Goal: Download file/media

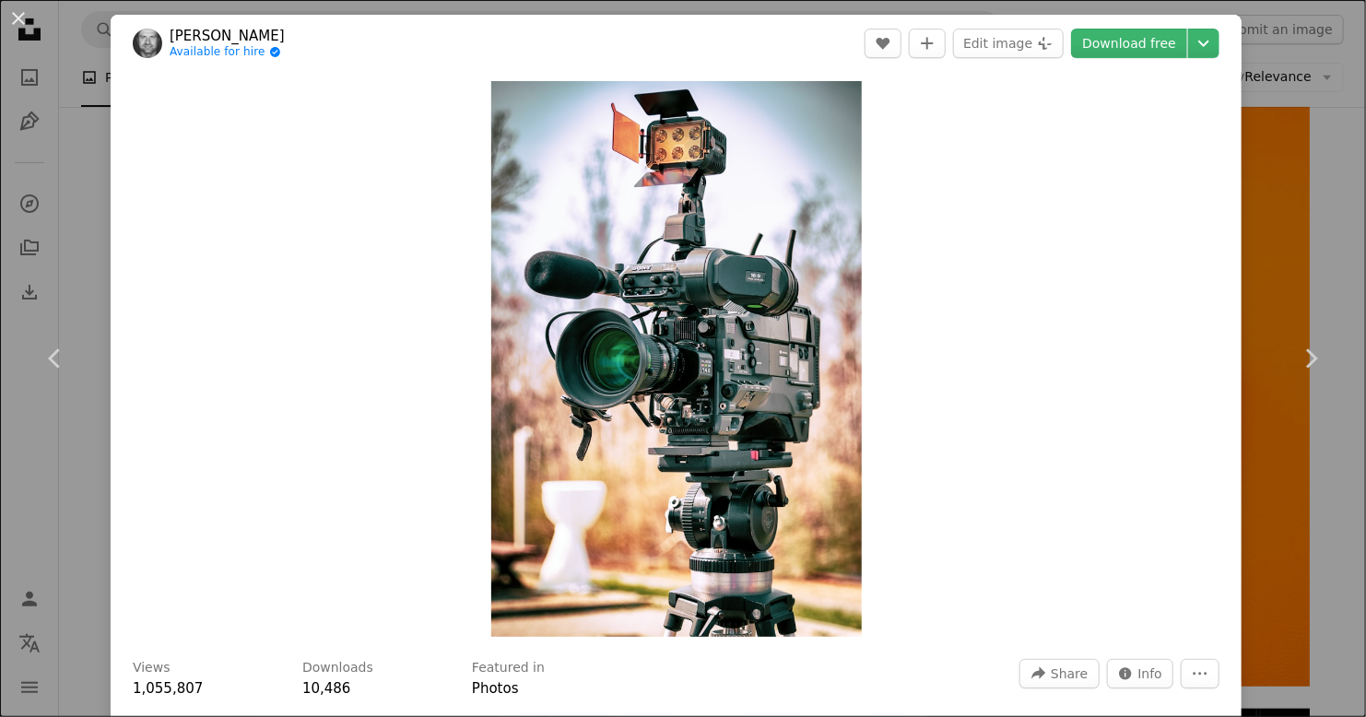
scroll to position [1999, 0]
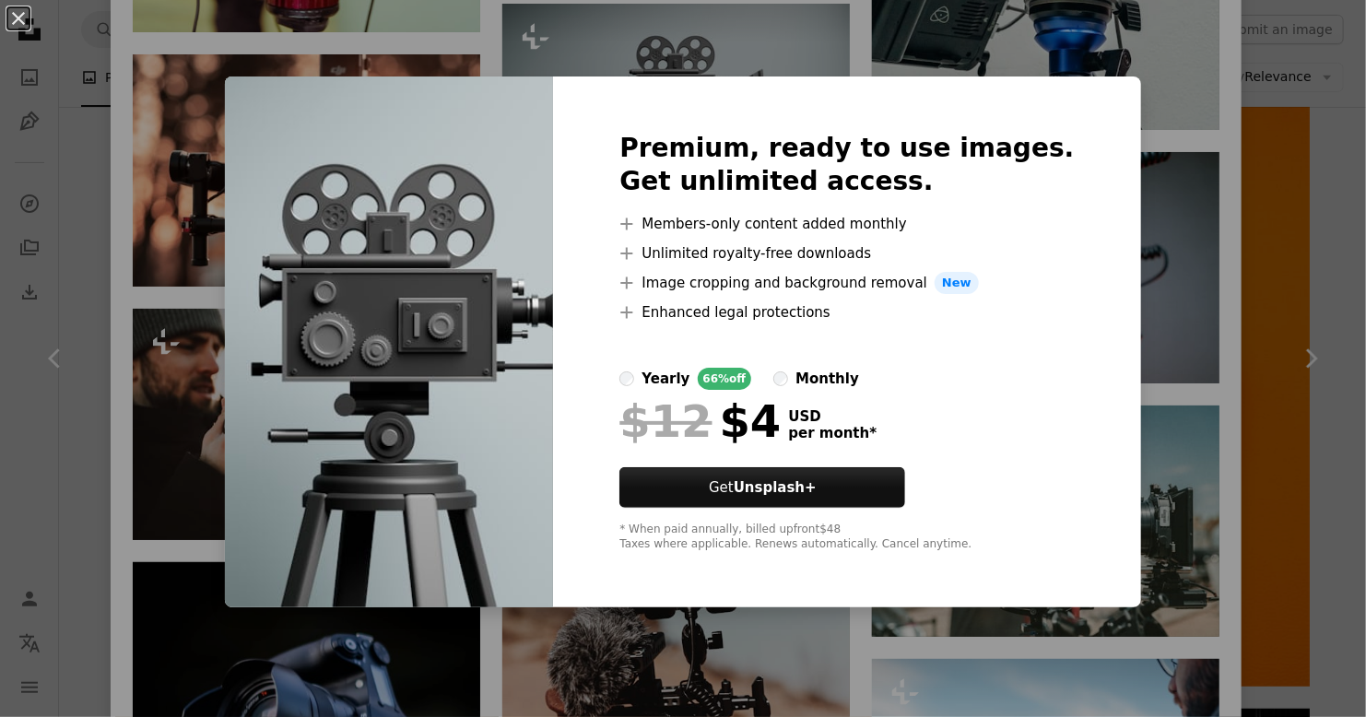
click at [1006, 26] on div "An X shape Premium, ready to use images. Get unlimited access. A plus sign Memb…" at bounding box center [683, 358] width 1366 height 717
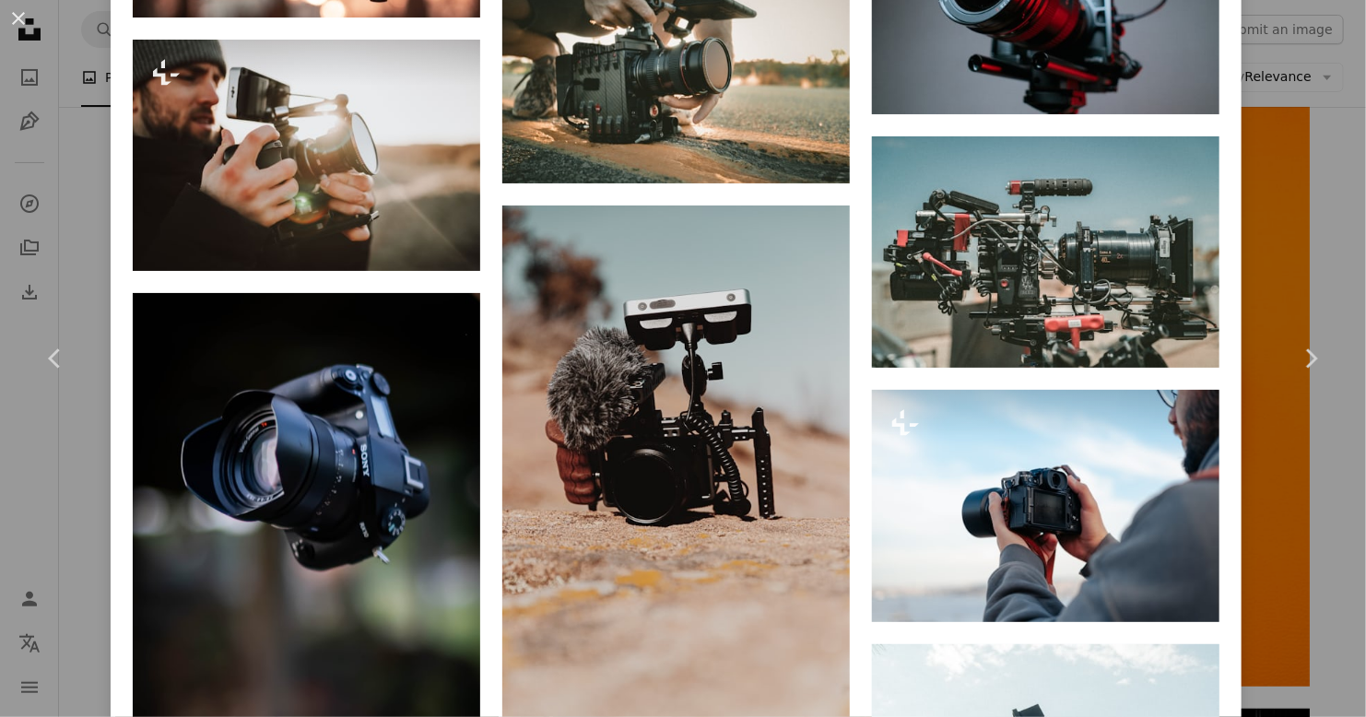
scroll to position [2305, 0]
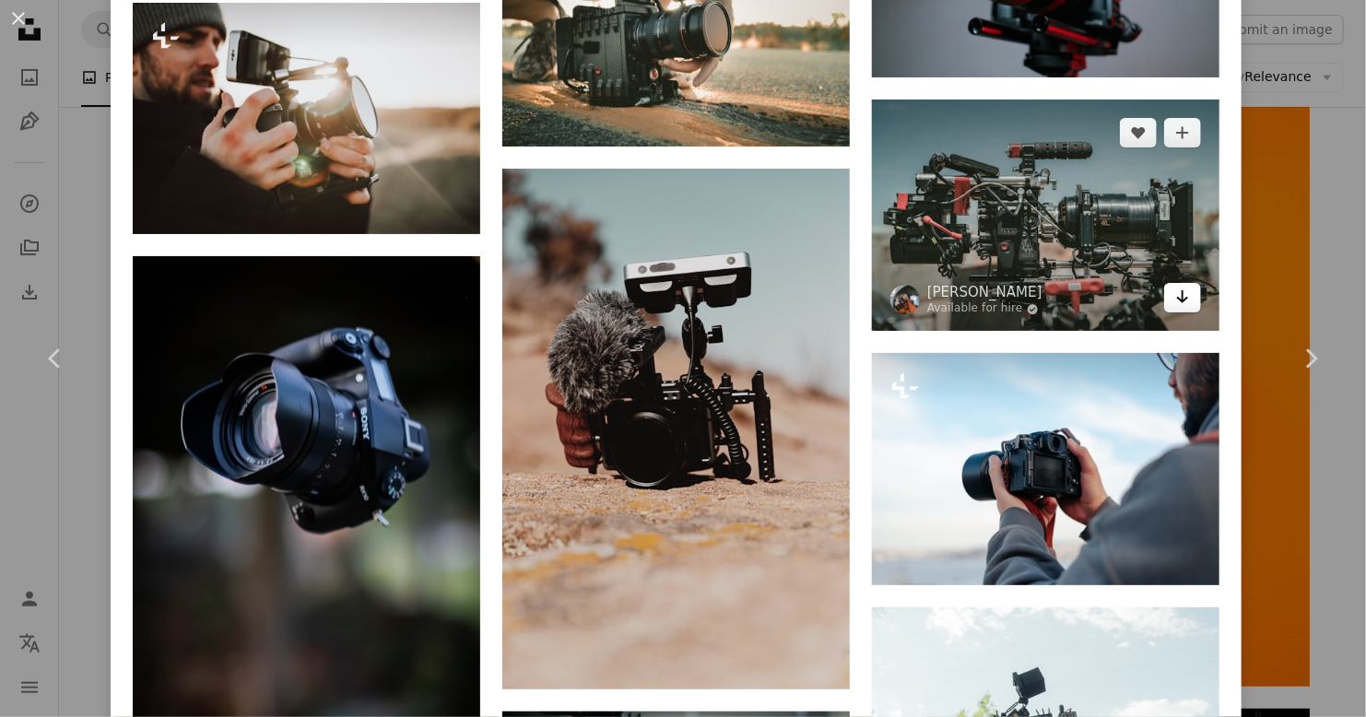
click at [1176, 286] on icon "Arrow pointing down" at bounding box center [1183, 297] width 15 height 22
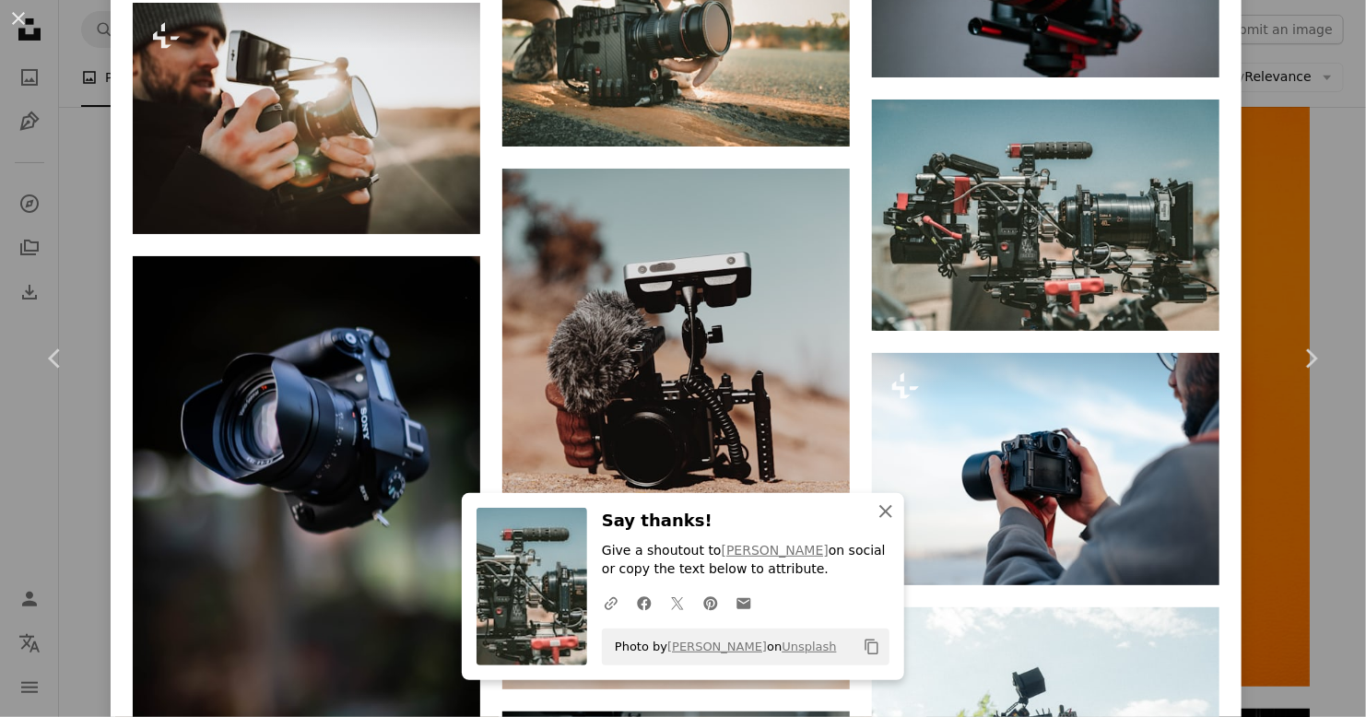
click at [879, 516] on icon "An X shape" at bounding box center [886, 512] width 22 height 22
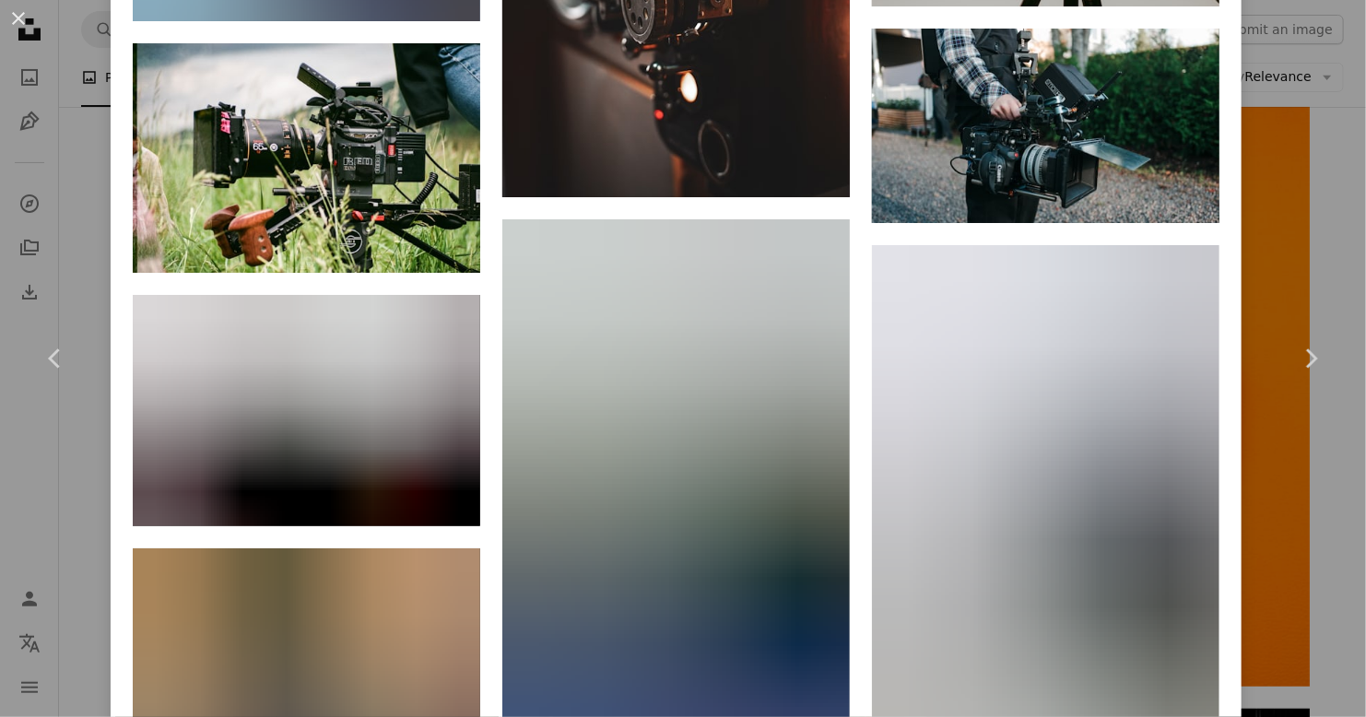
scroll to position [12269, 0]
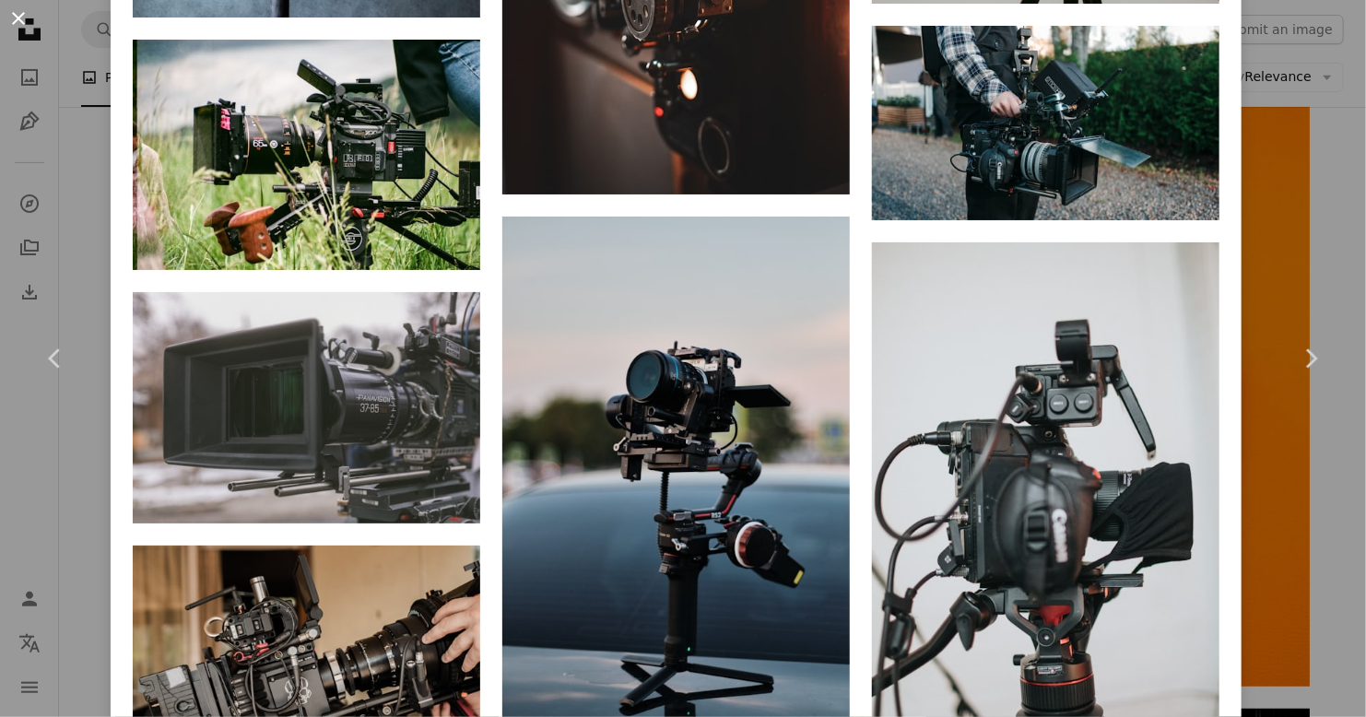
click at [18, 15] on button "An X shape" at bounding box center [18, 18] width 22 height 22
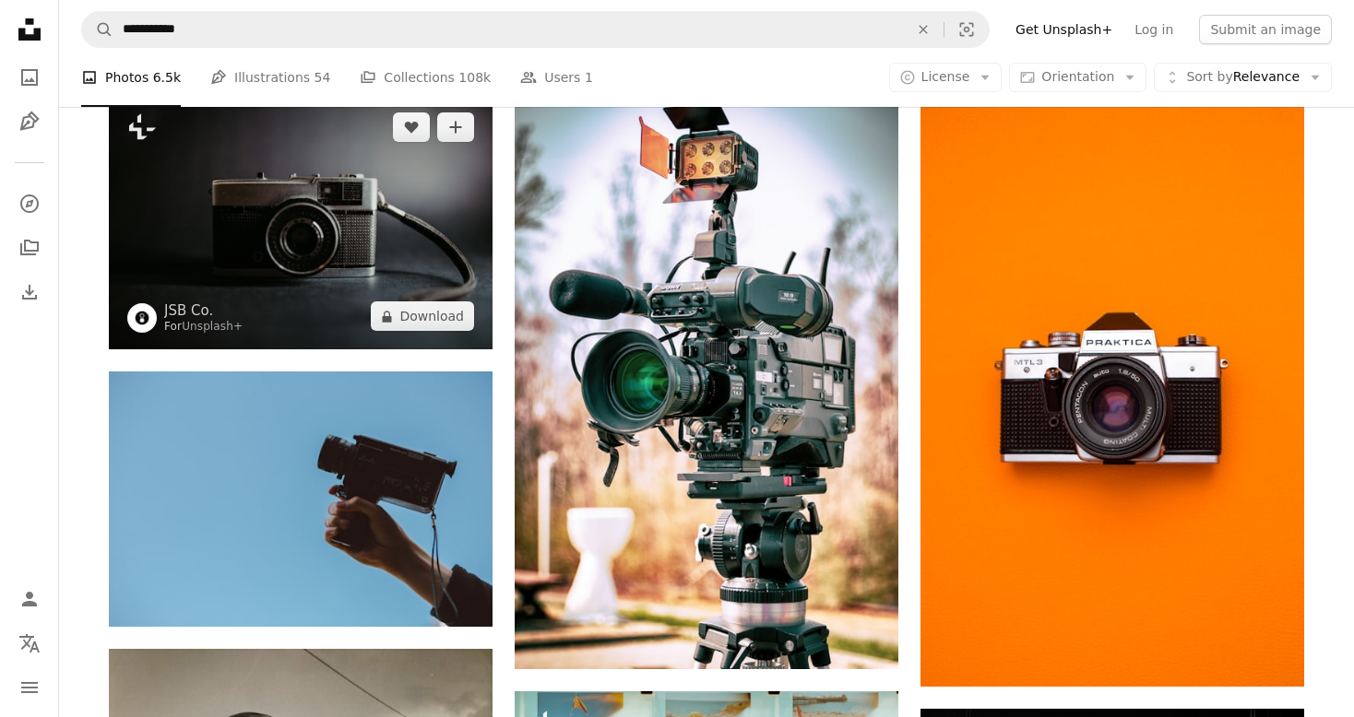
click at [241, 187] on img at bounding box center [301, 221] width 384 height 255
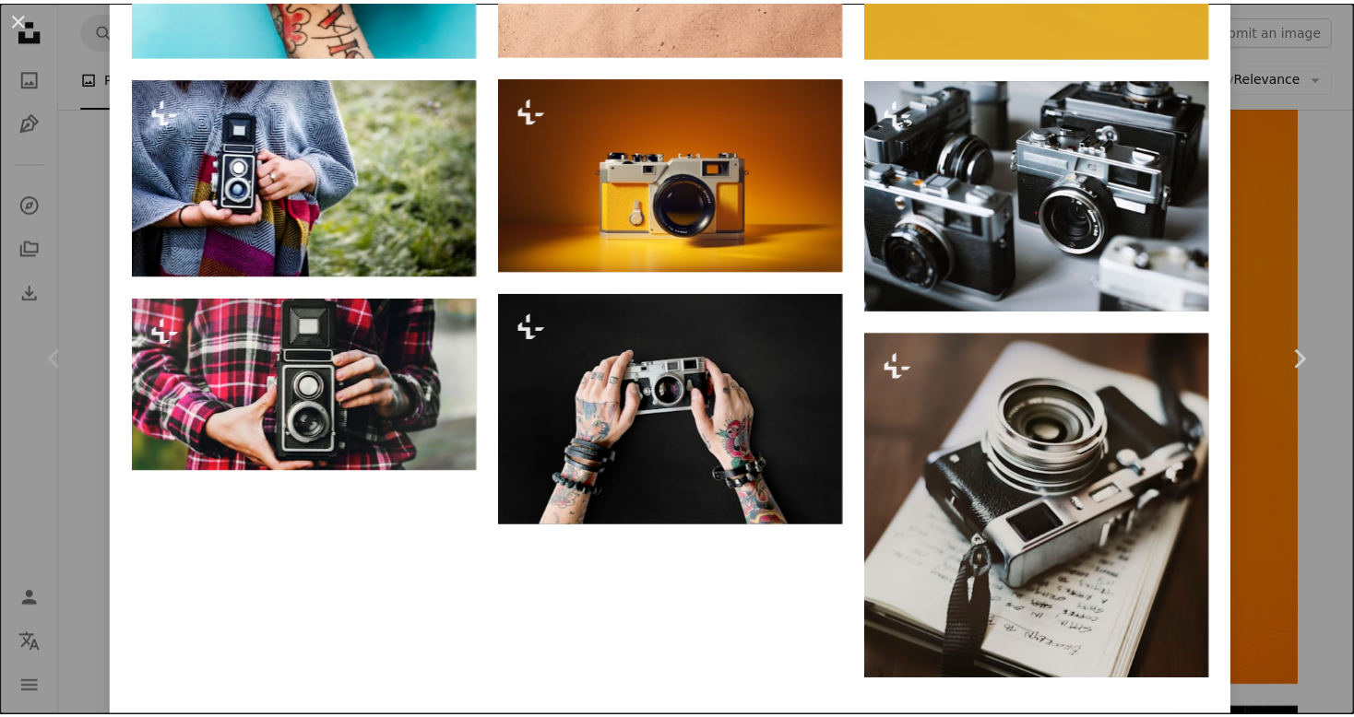
scroll to position [2282, 0]
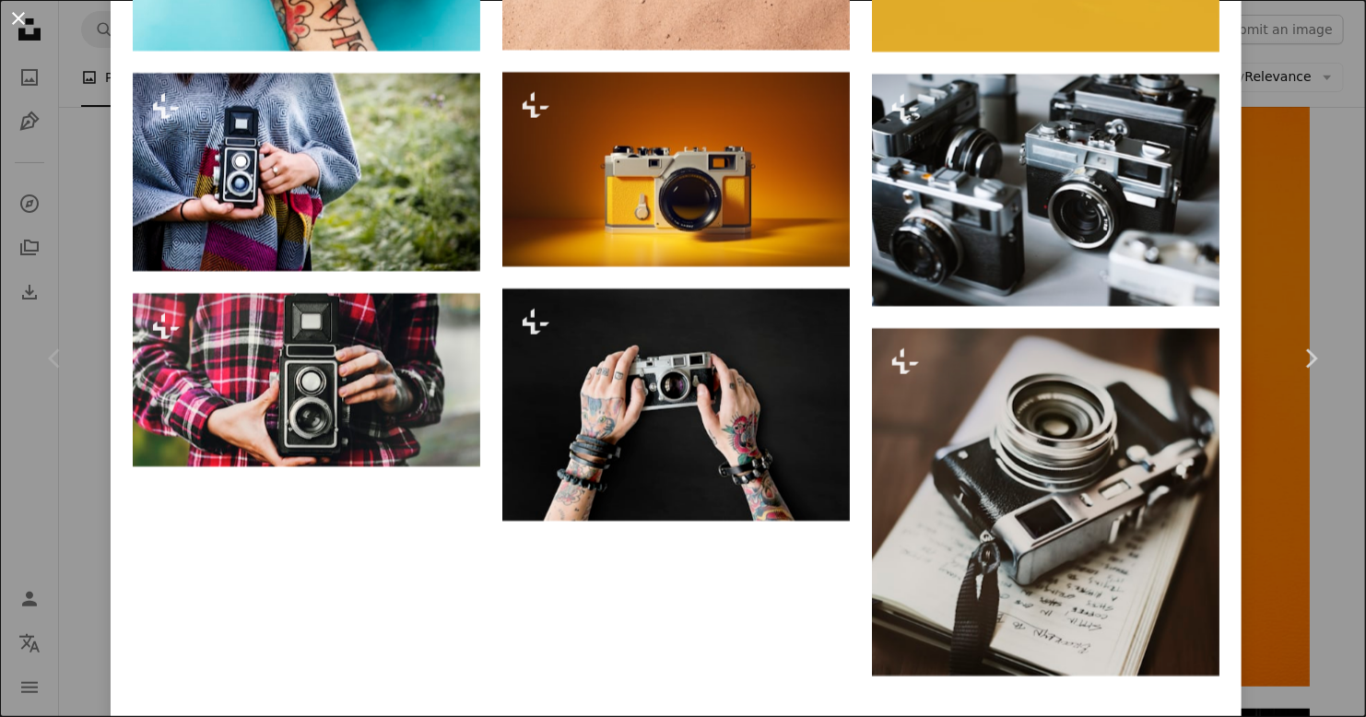
click at [8, 18] on button "An X shape" at bounding box center [18, 18] width 22 height 22
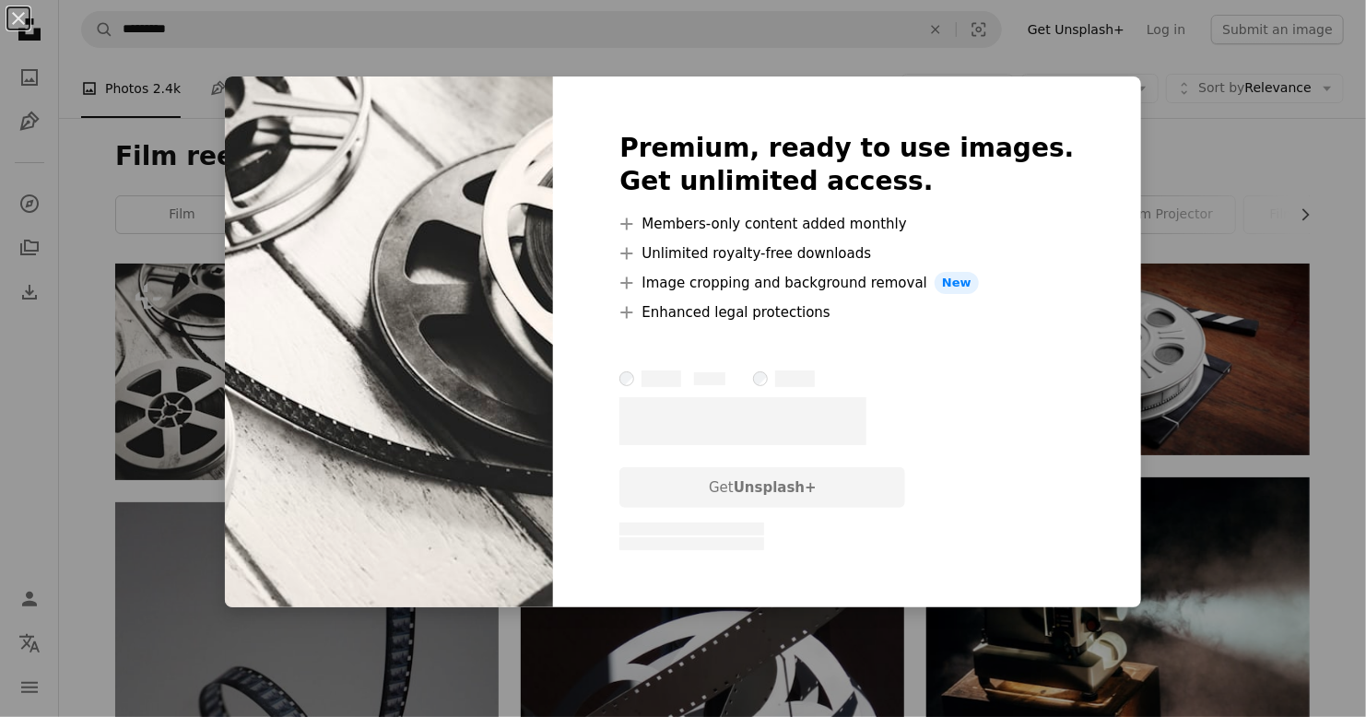
click at [1189, 197] on div "An X shape Premium, ready to use images. Get unlimited access. A plus sign Memb…" at bounding box center [683, 358] width 1366 height 717
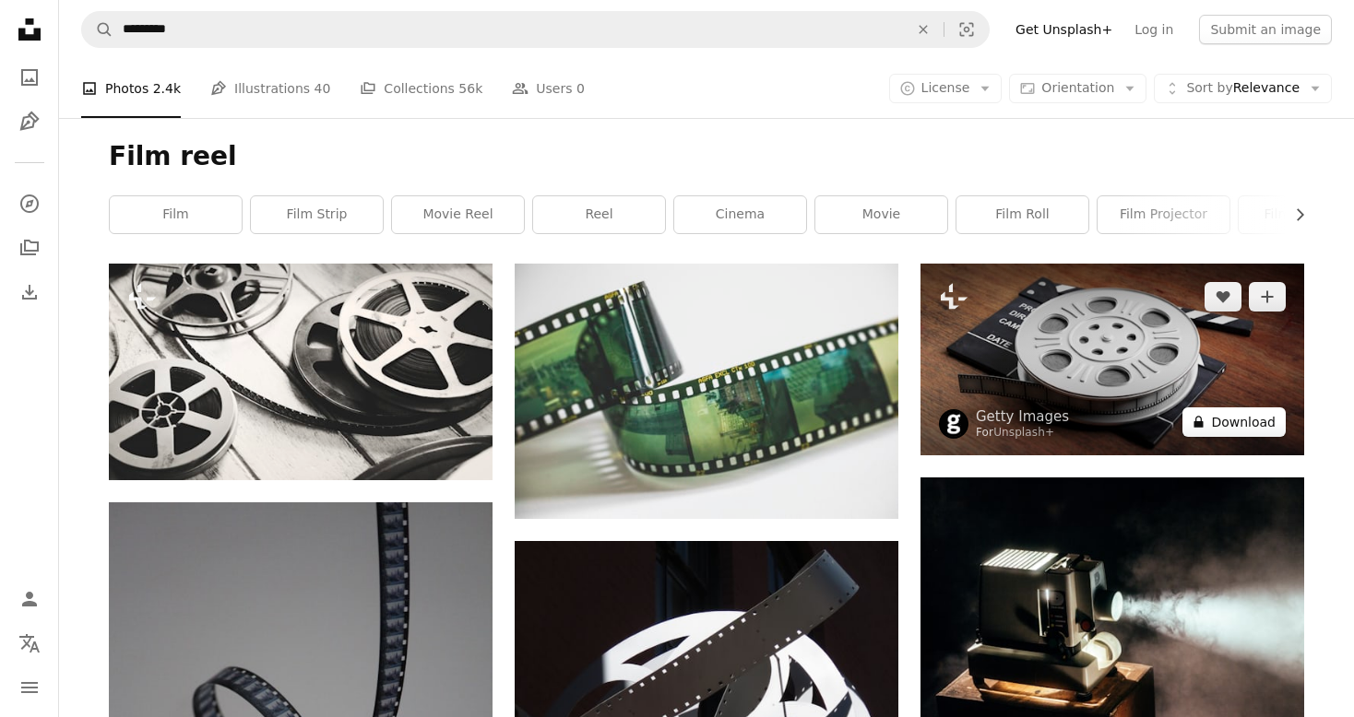
click at [1240, 428] on button "A lock Download" at bounding box center [1233, 423] width 103 height 30
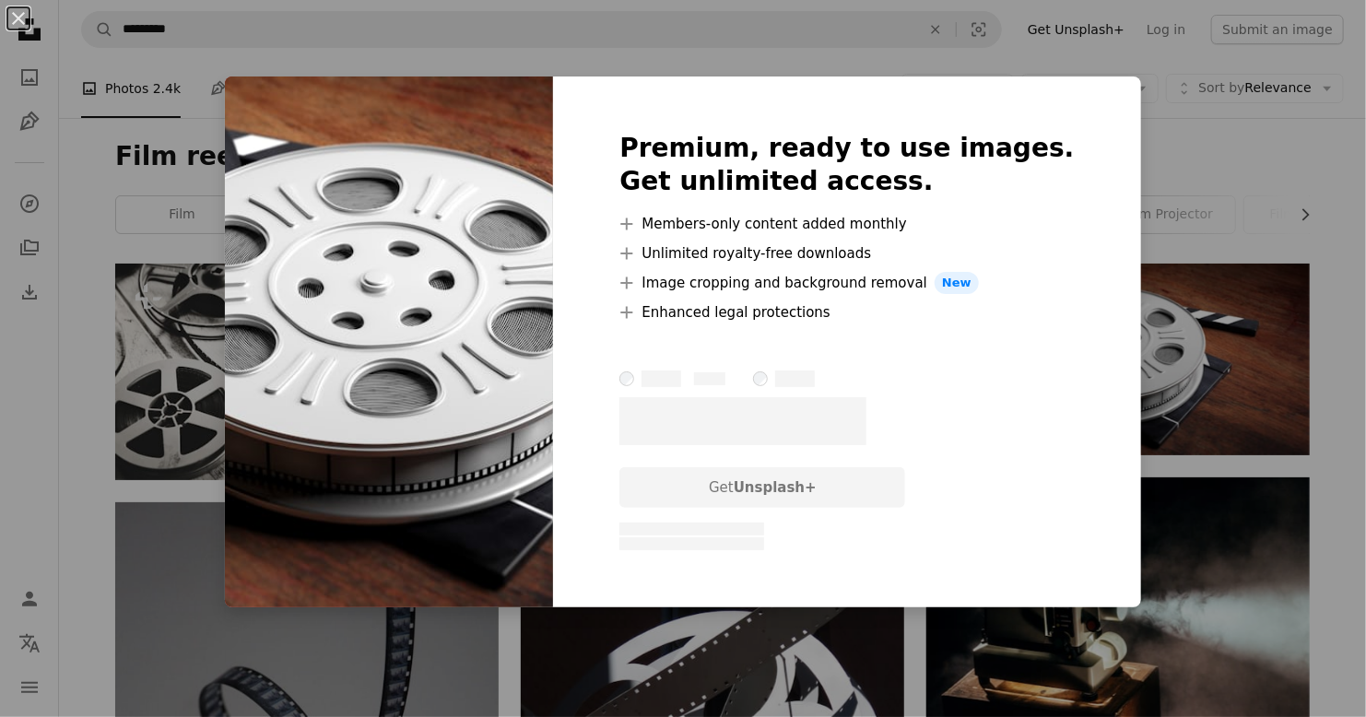
click at [1222, 431] on div "An X shape Premium, ready to use images. Get unlimited access. A plus sign Memb…" at bounding box center [683, 358] width 1366 height 717
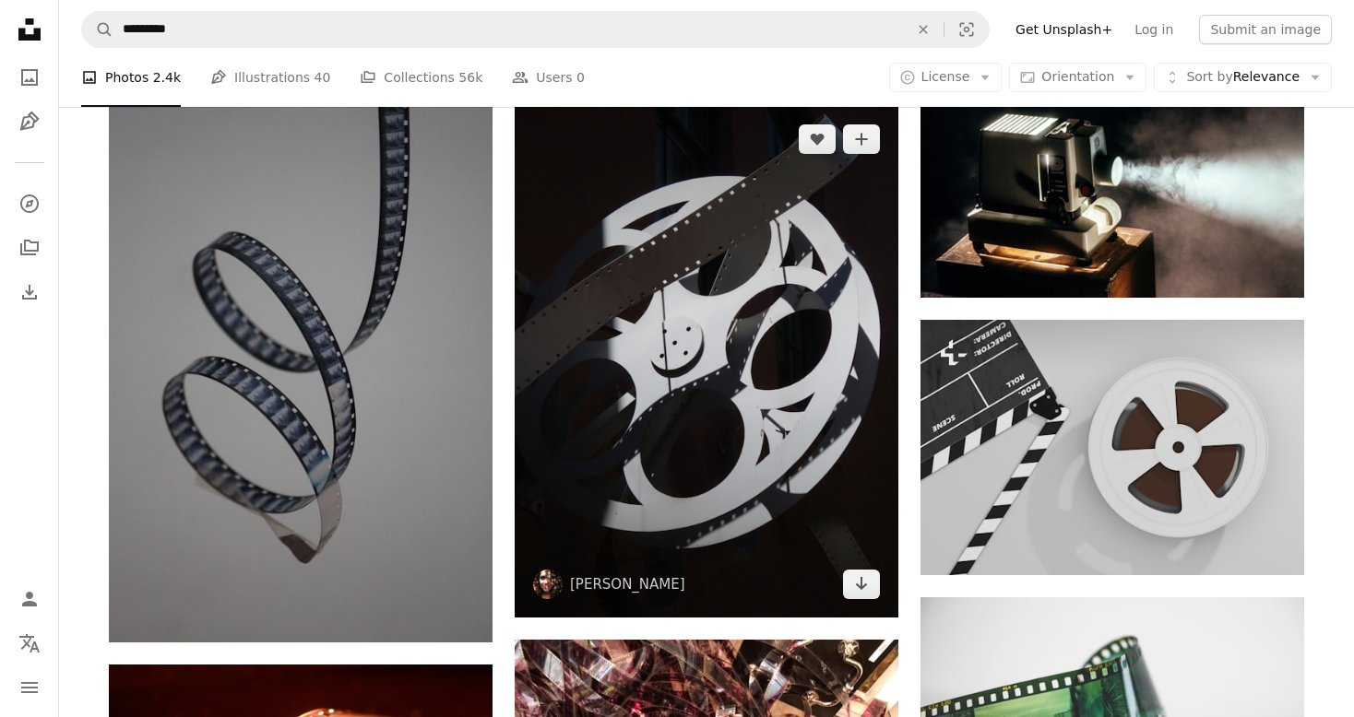
scroll to position [443, 0]
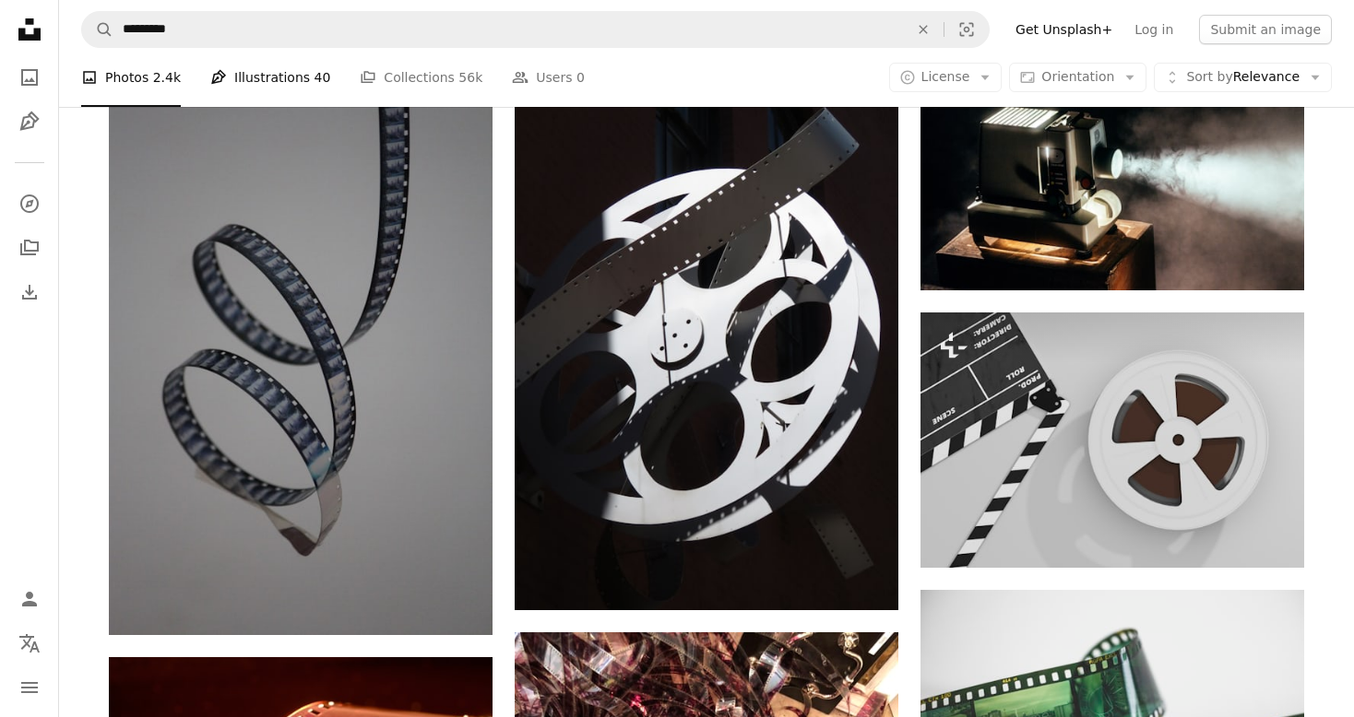
click at [257, 77] on link "Pen Tool Illustrations 40" at bounding box center [270, 77] width 120 height 59
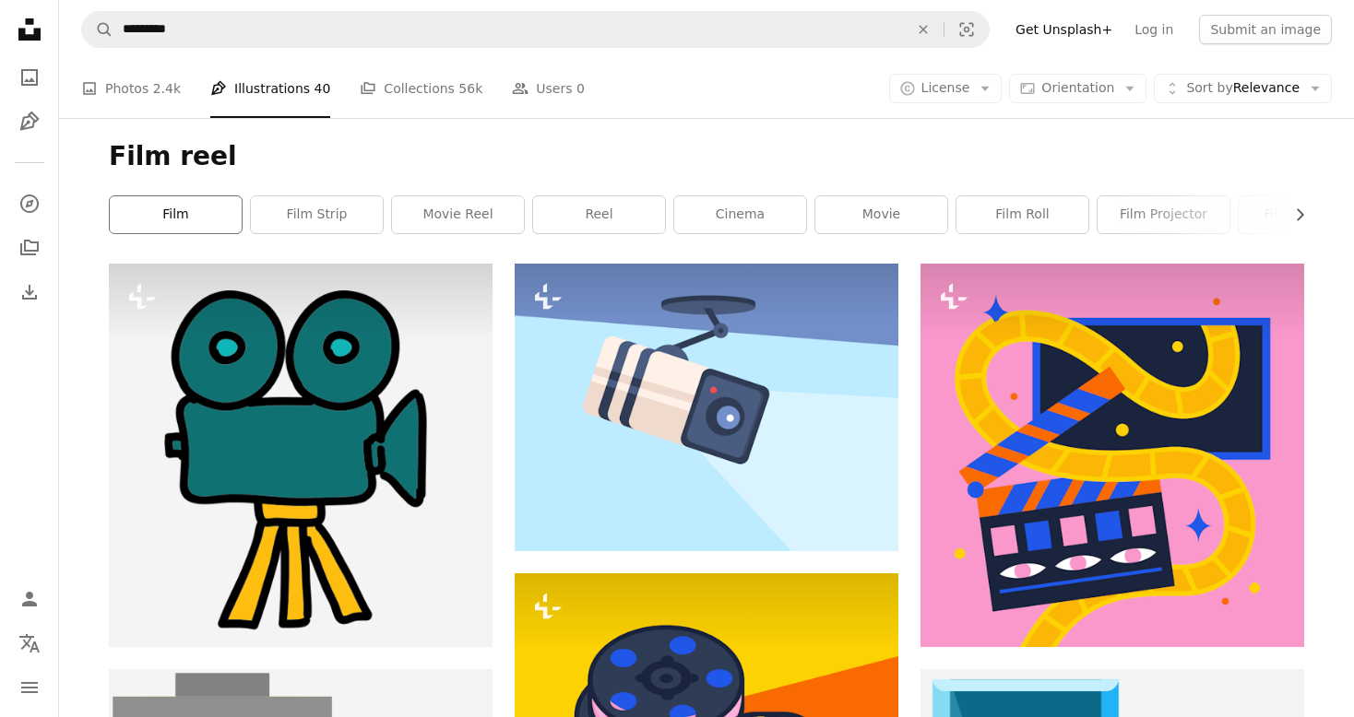
click at [201, 220] on link "film" at bounding box center [176, 214] width 132 height 37
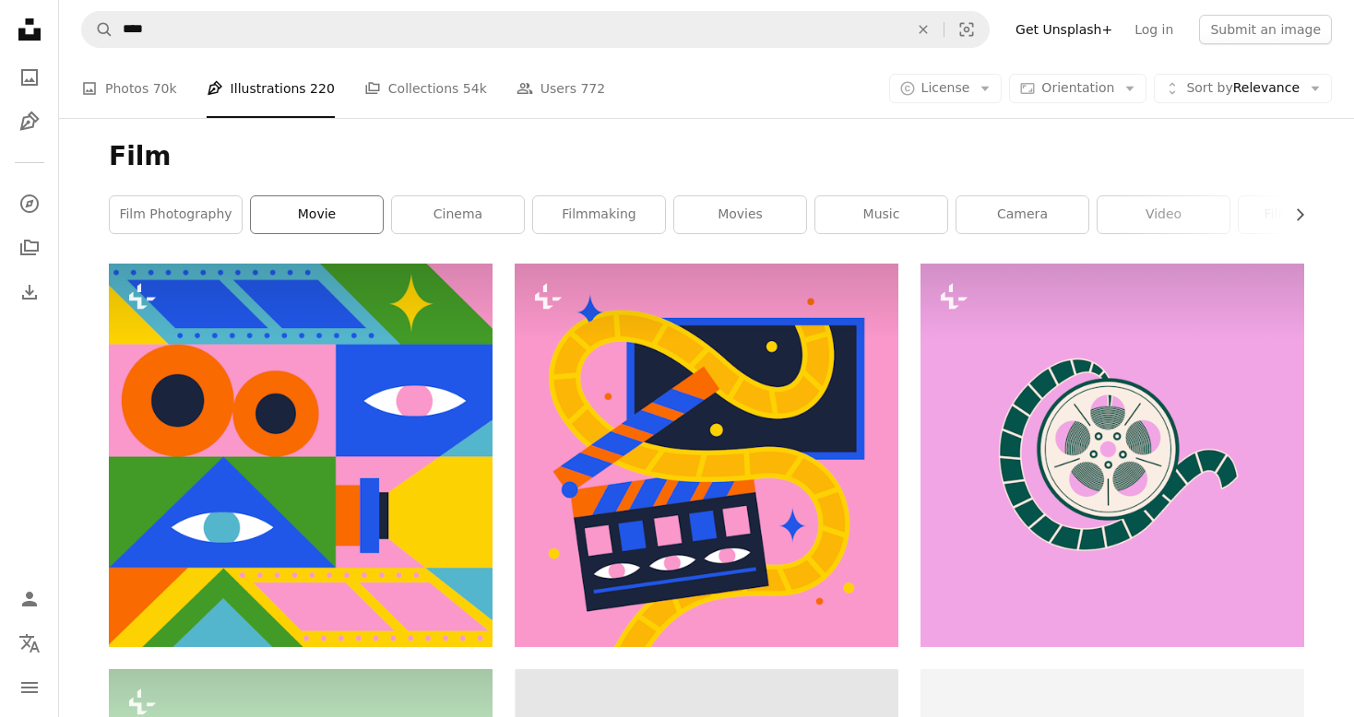
click at [272, 229] on link "movie" at bounding box center [317, 214] width 132 height 37
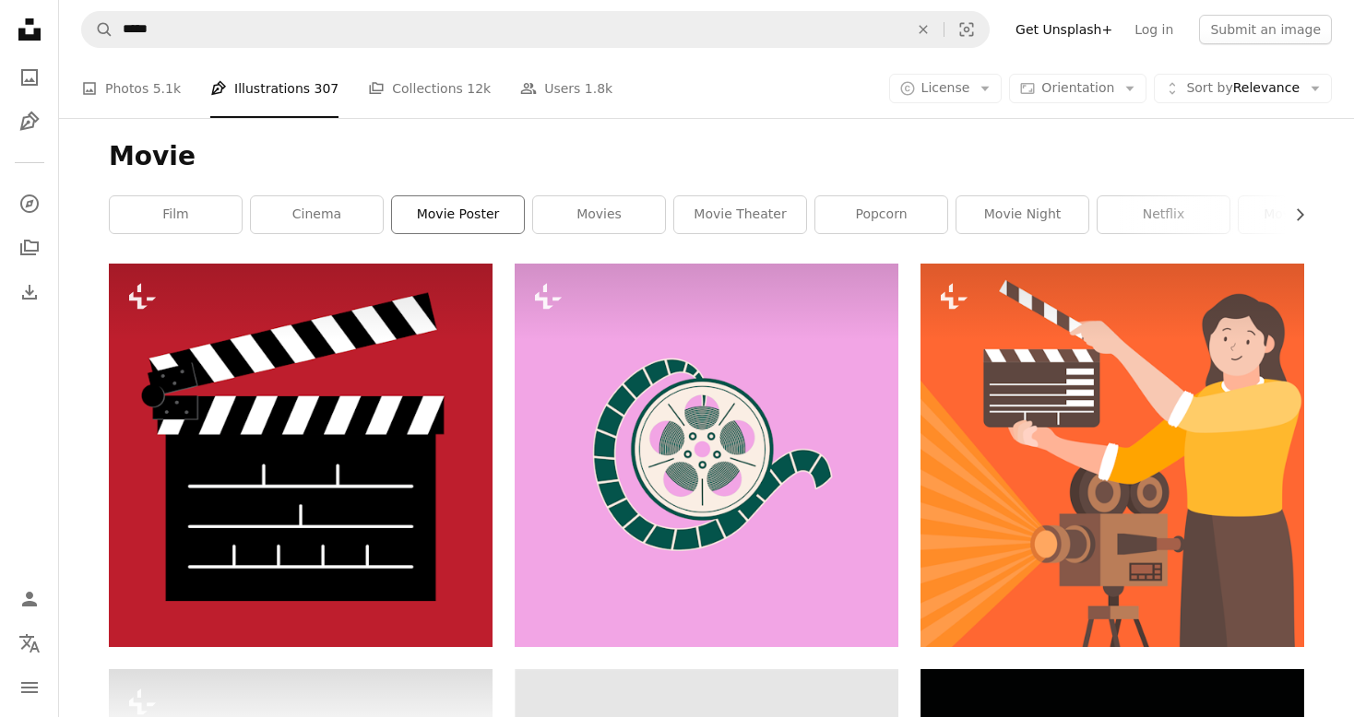
click at [446, 215] on link "movie poster" at bounding box center [458, 214] width 132 height 37
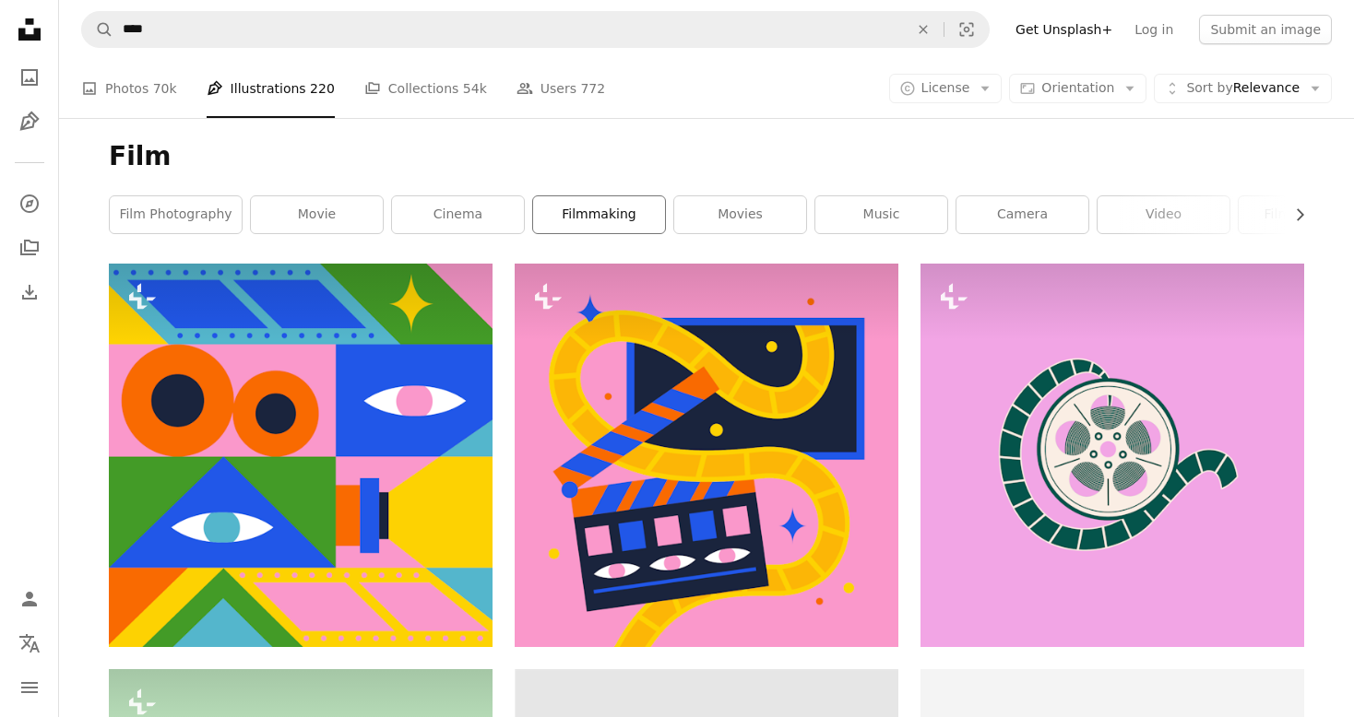
click at [549, 218] on link "filmmaking" at bounding box center [599, 214] width 132 height 37
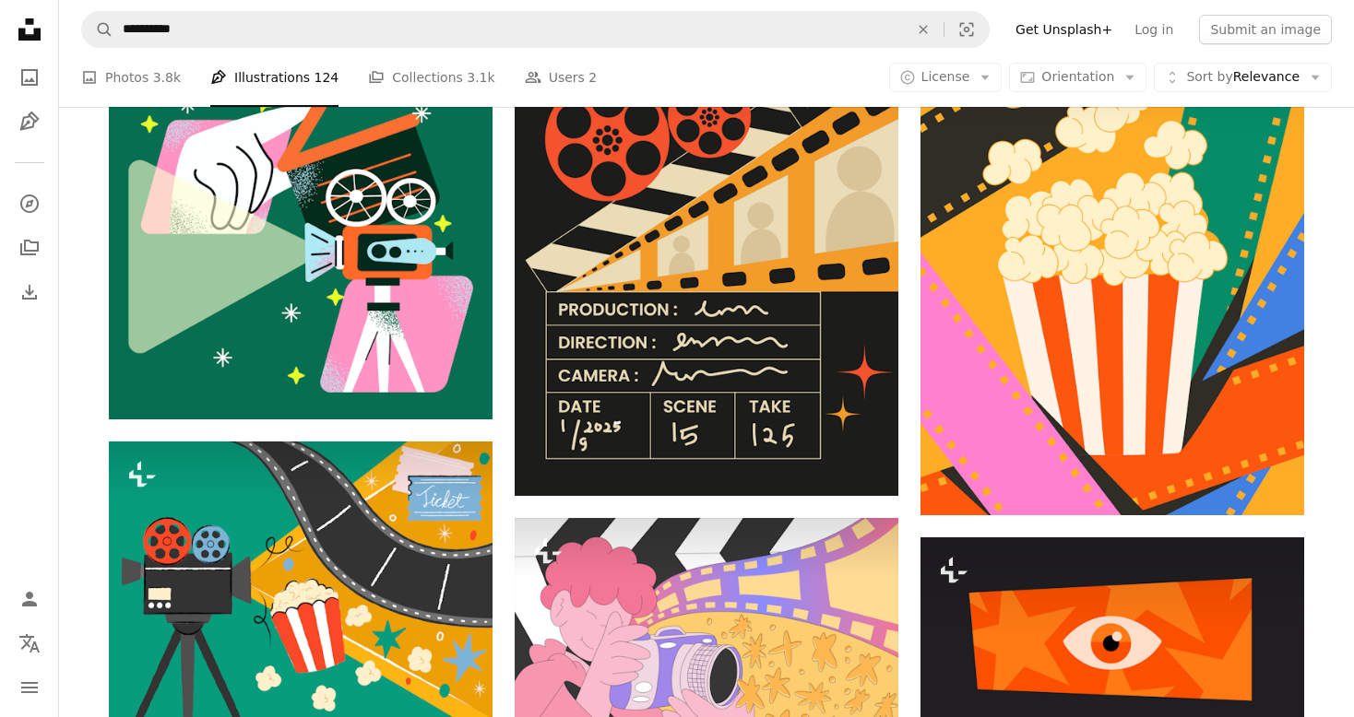
scroll to position [1037, 0]
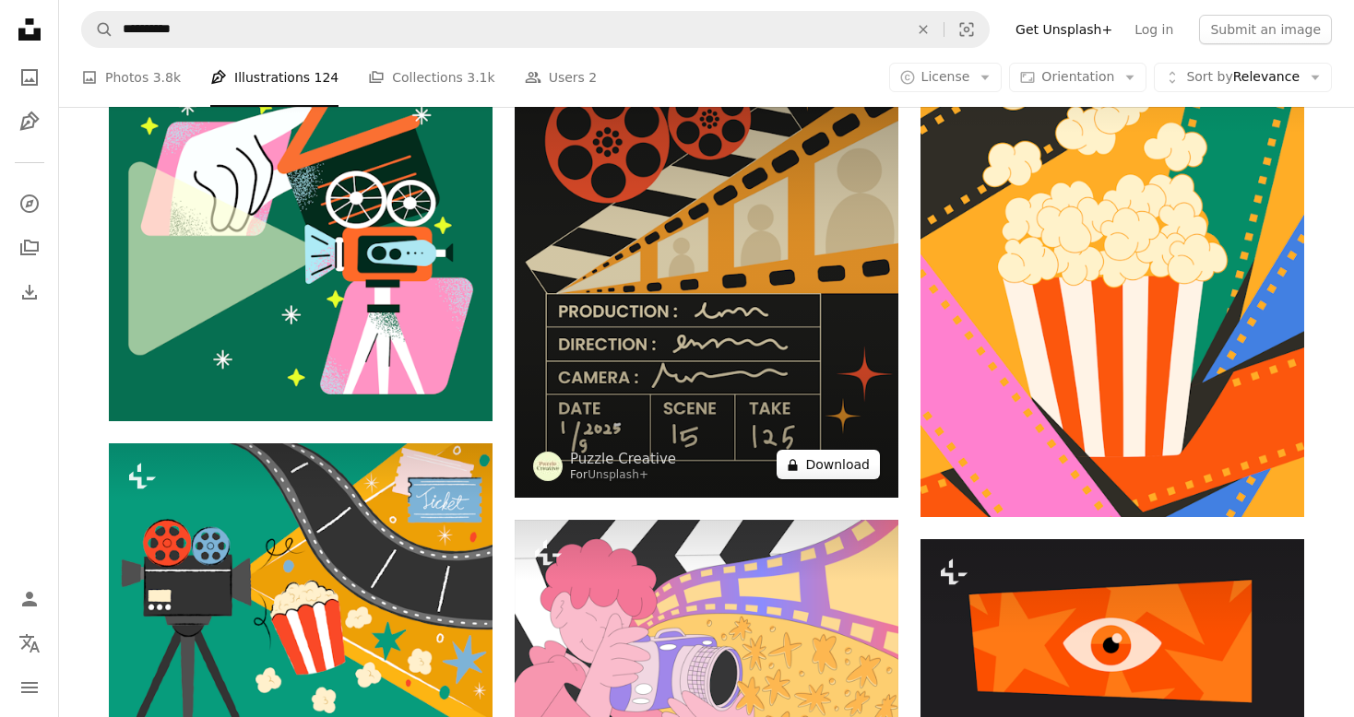
click at [798, 467] on icon at bounding box center [792, 465] width 9 height 12
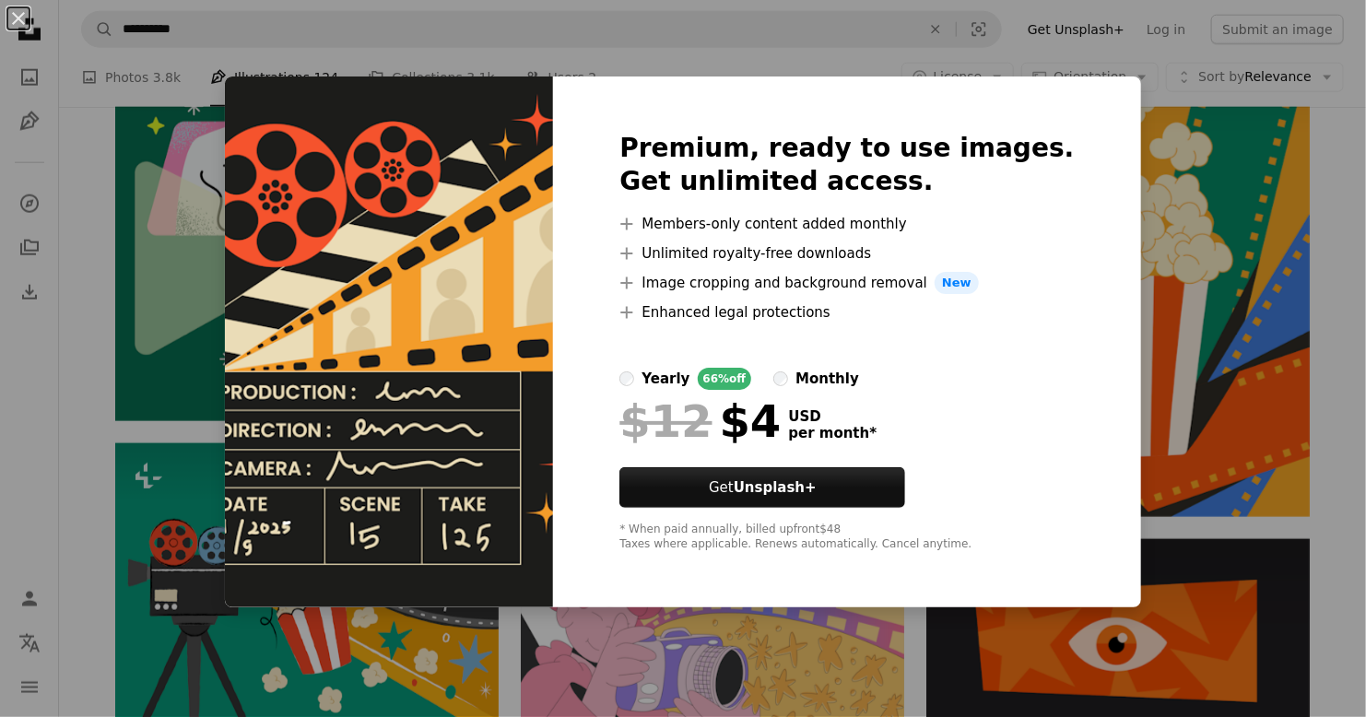
click at [1113, 288] on div "An X shape Premium, ready to use images. Get unlimited access. A plus sign Memb…" at bounding box center [683, 358] width 1366 height 717
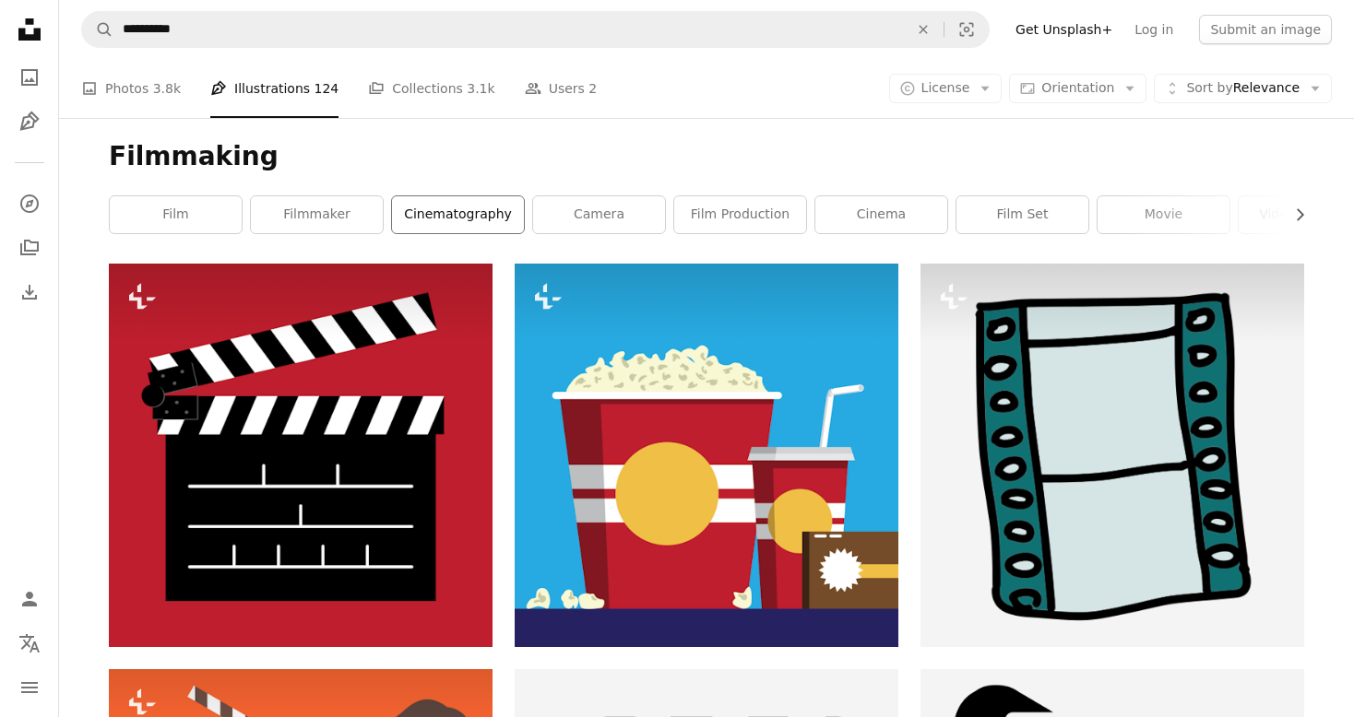
click at [493, 218] on link "cinematography" at bounding box center [458, 214] width 132 height 37
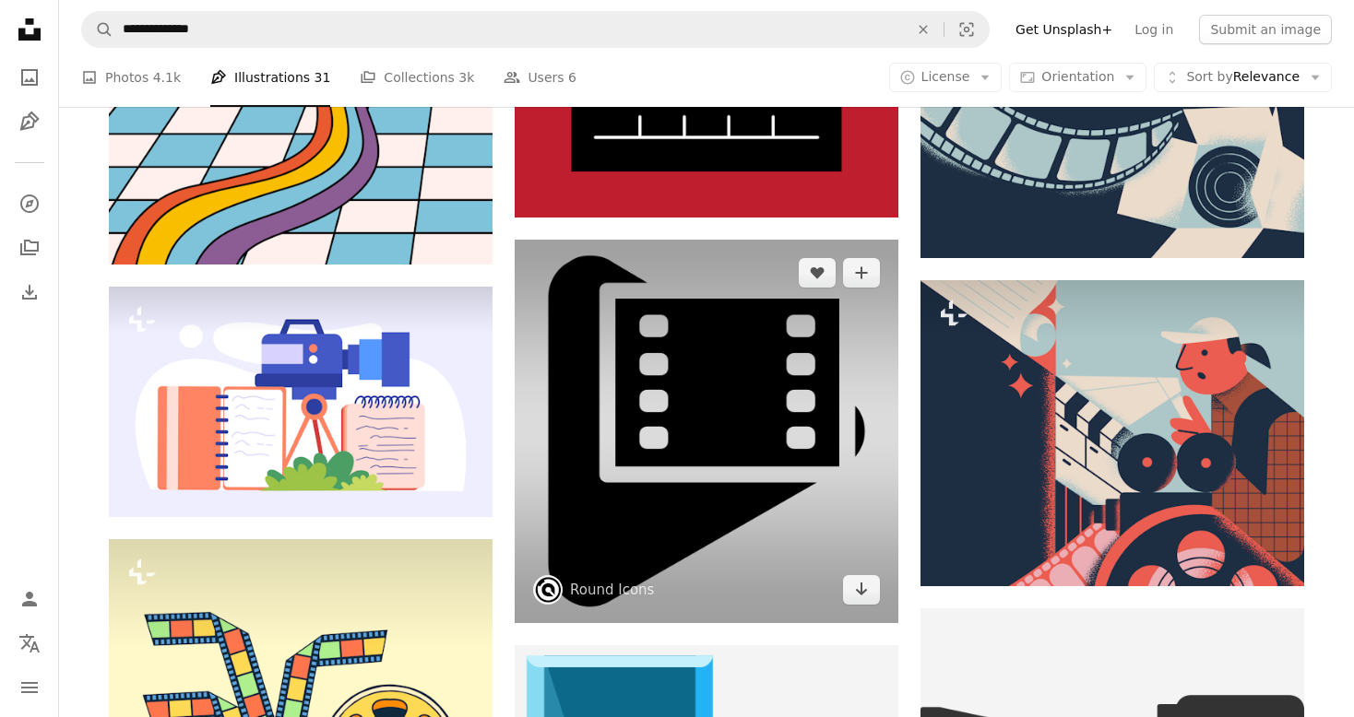
scroll to position [1659, 0]
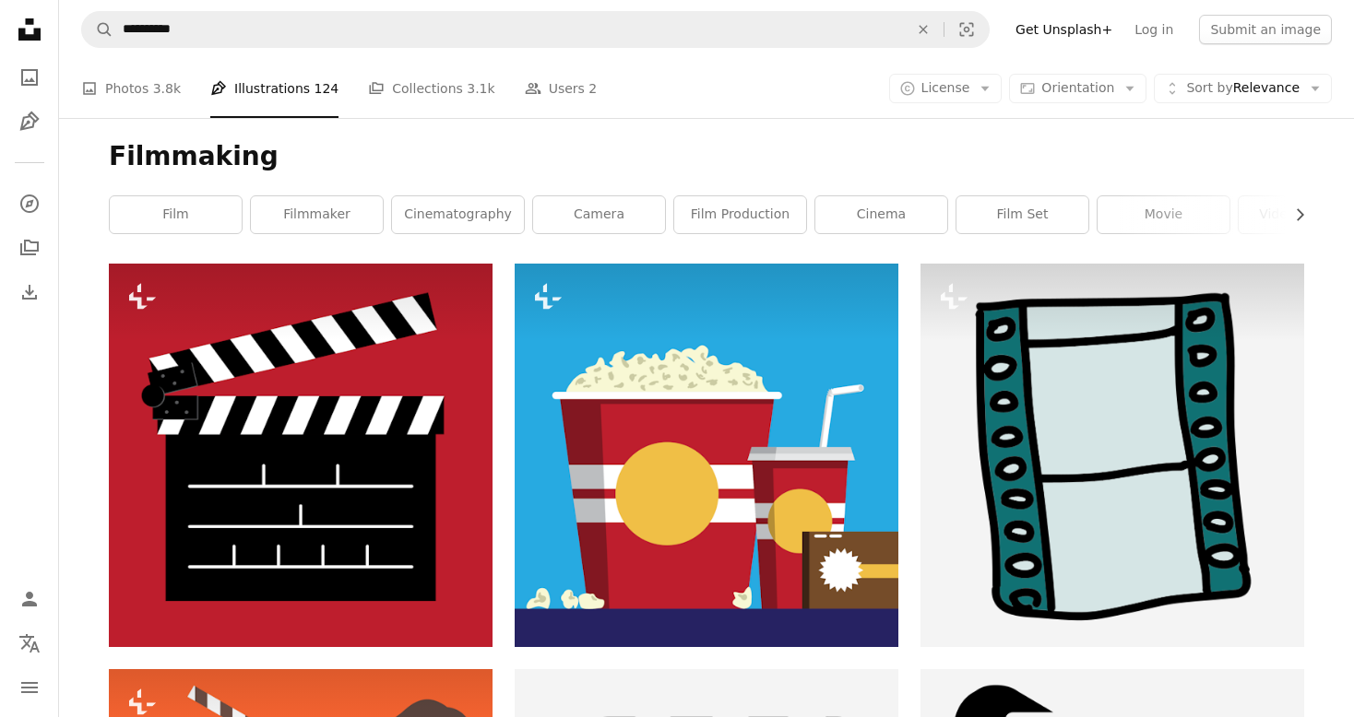
click at [743, 233] on div "Filmmaking Chevron right film filmmaker cinematography camera film production c…" at bounding box center [706, 191] width 1239 height 146
click at [745, 220] on link "film production" at bounding box center [740, 214] width 132 height 37
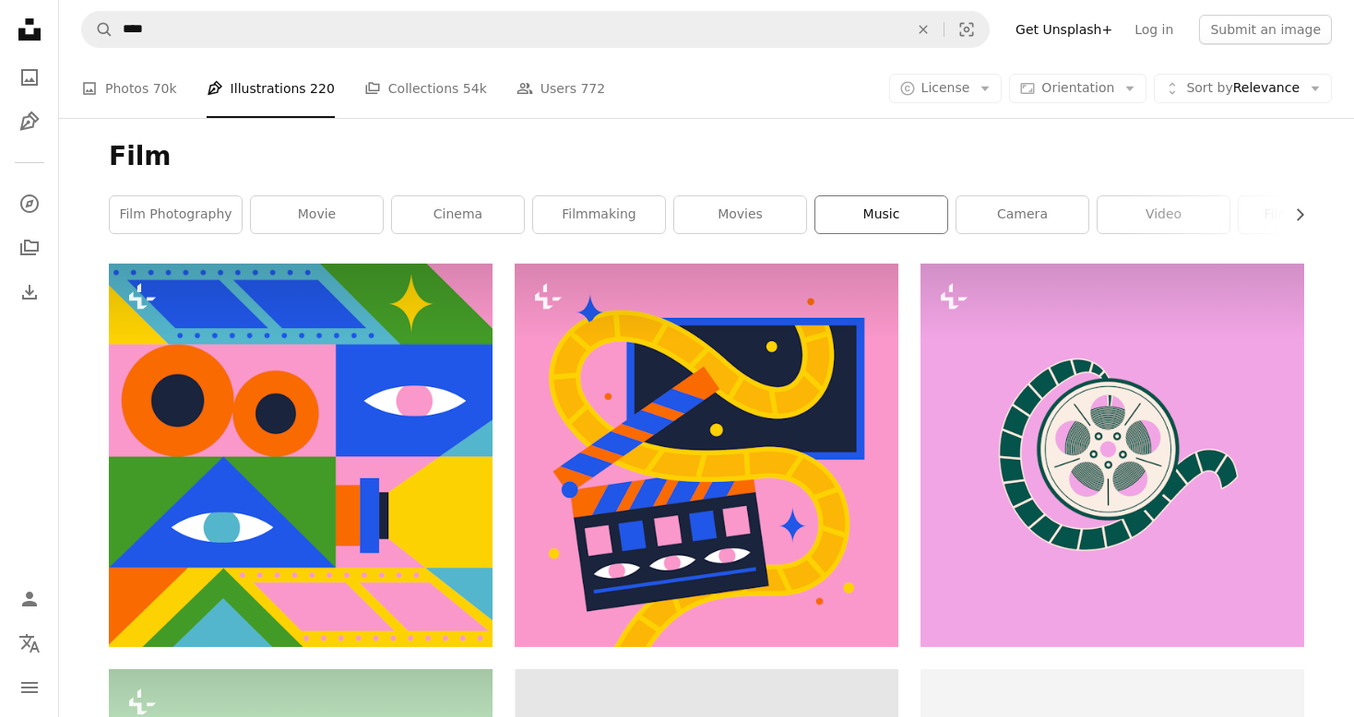
click at [847, 209] on link "music" at bounding box center [881, 214] width 132 height 37
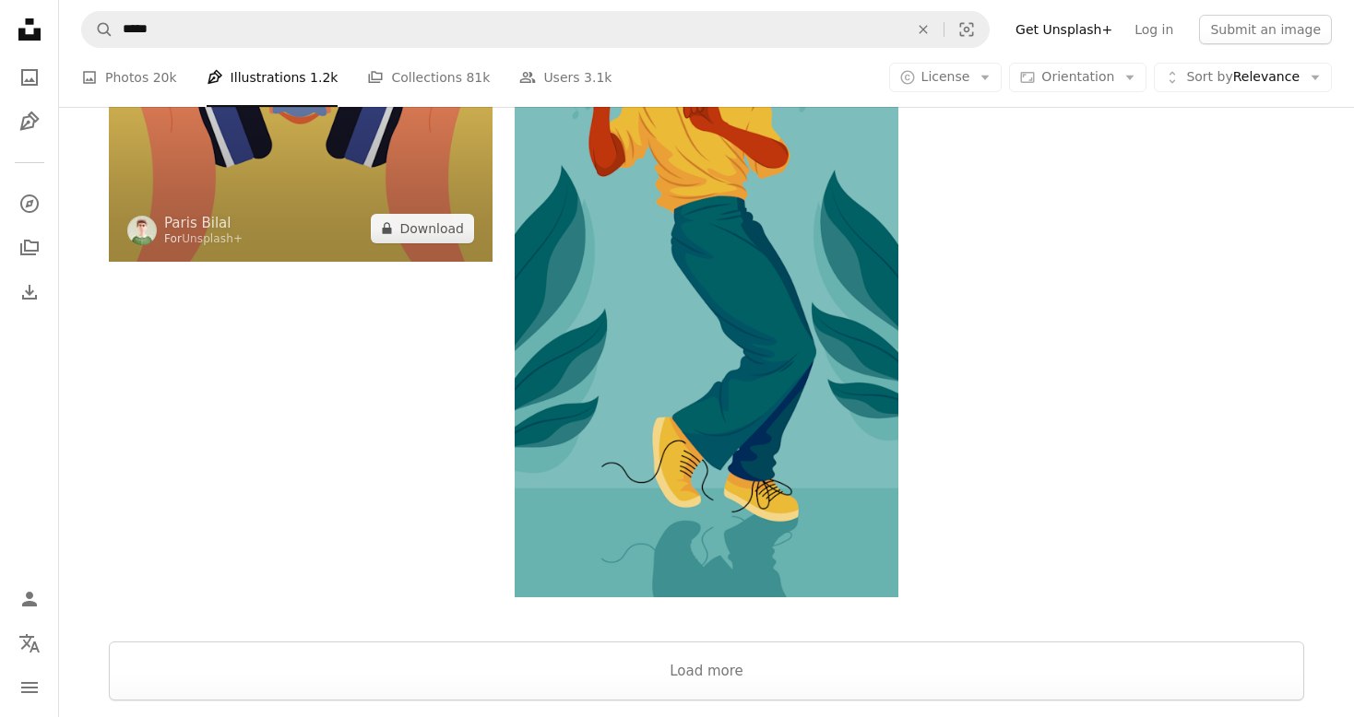
scroll to position [2784, 0]
